Goal: Use online tool/utility: Utilize a website feature to perform a specific function

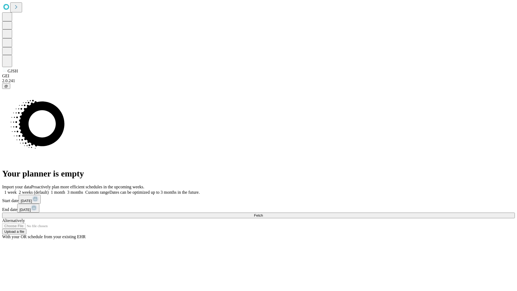
click at [263, 213] on span "Fetch" at bounding box center [258, 215] width 9 height 4
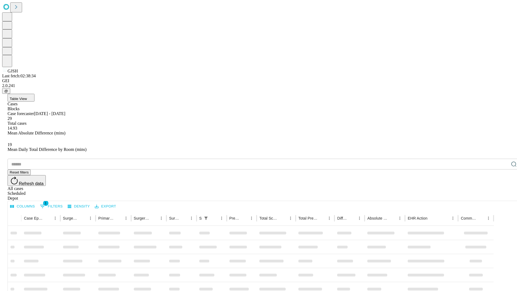
click at [27, 97] on span "Table View" at bounding box center [18, 99] width 17 height 4
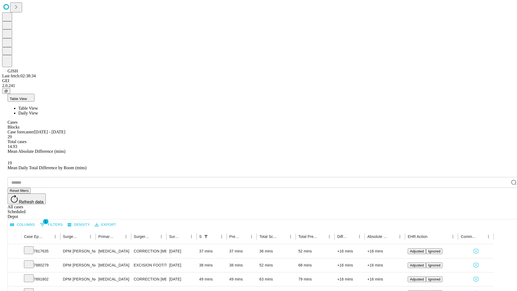
click at [38, 111] on span "Daily View" at bounding box center [28, 113] width 20 height 5
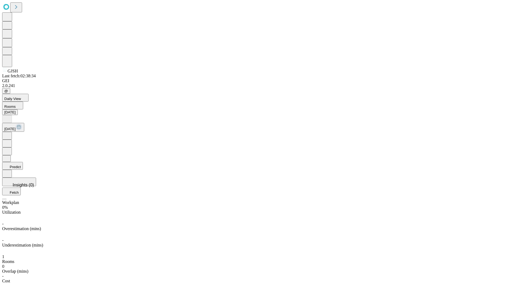
click at [23, 162] on button "Predict" at bounding box center [12, 166] width 21 height 8
